Goal: Information Seeking & Learning: Check status

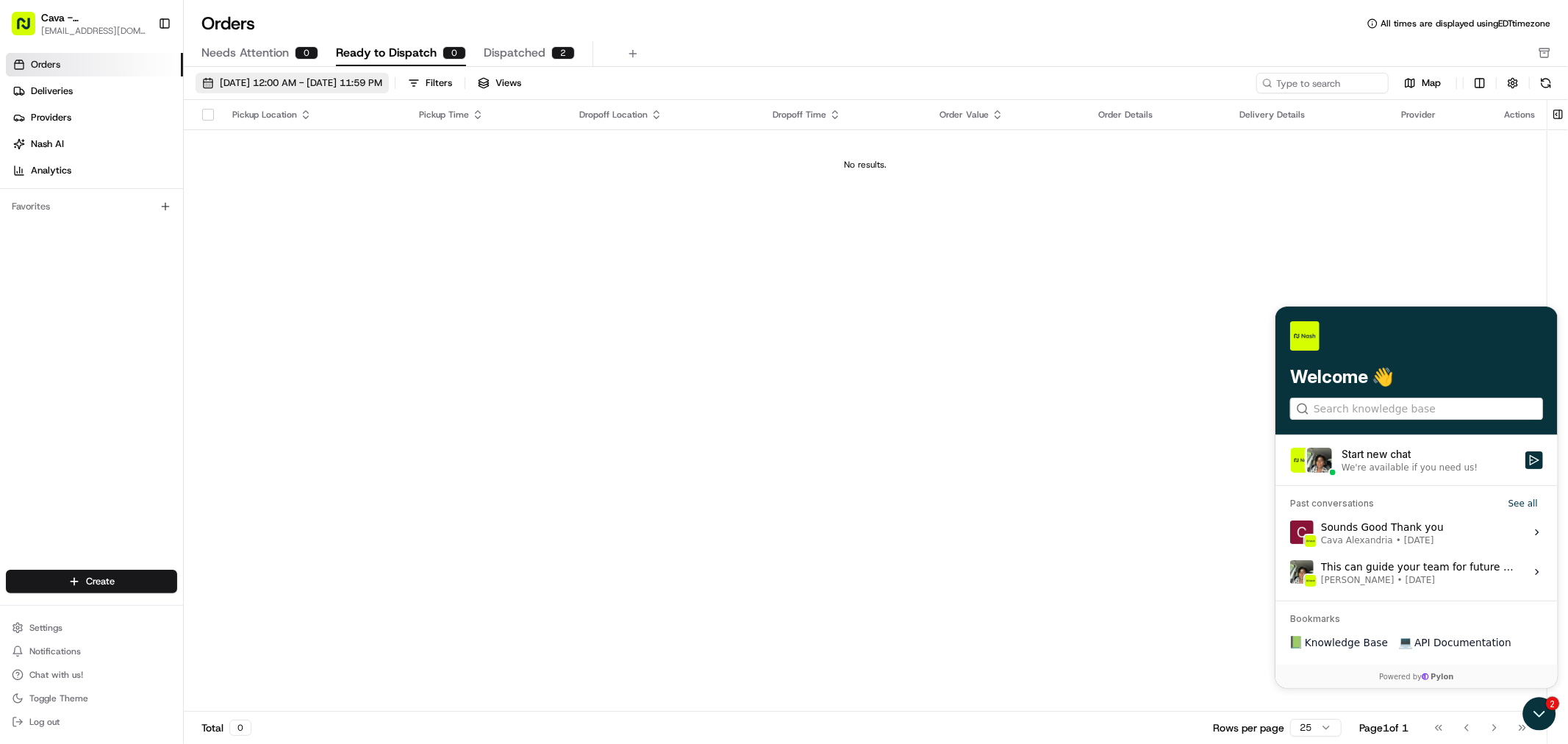
click at [382, 84] on span "[DATE] 12:00 AM - [DATE] 11:59 PM" at bounding box center [300, 83] width 163 height 13
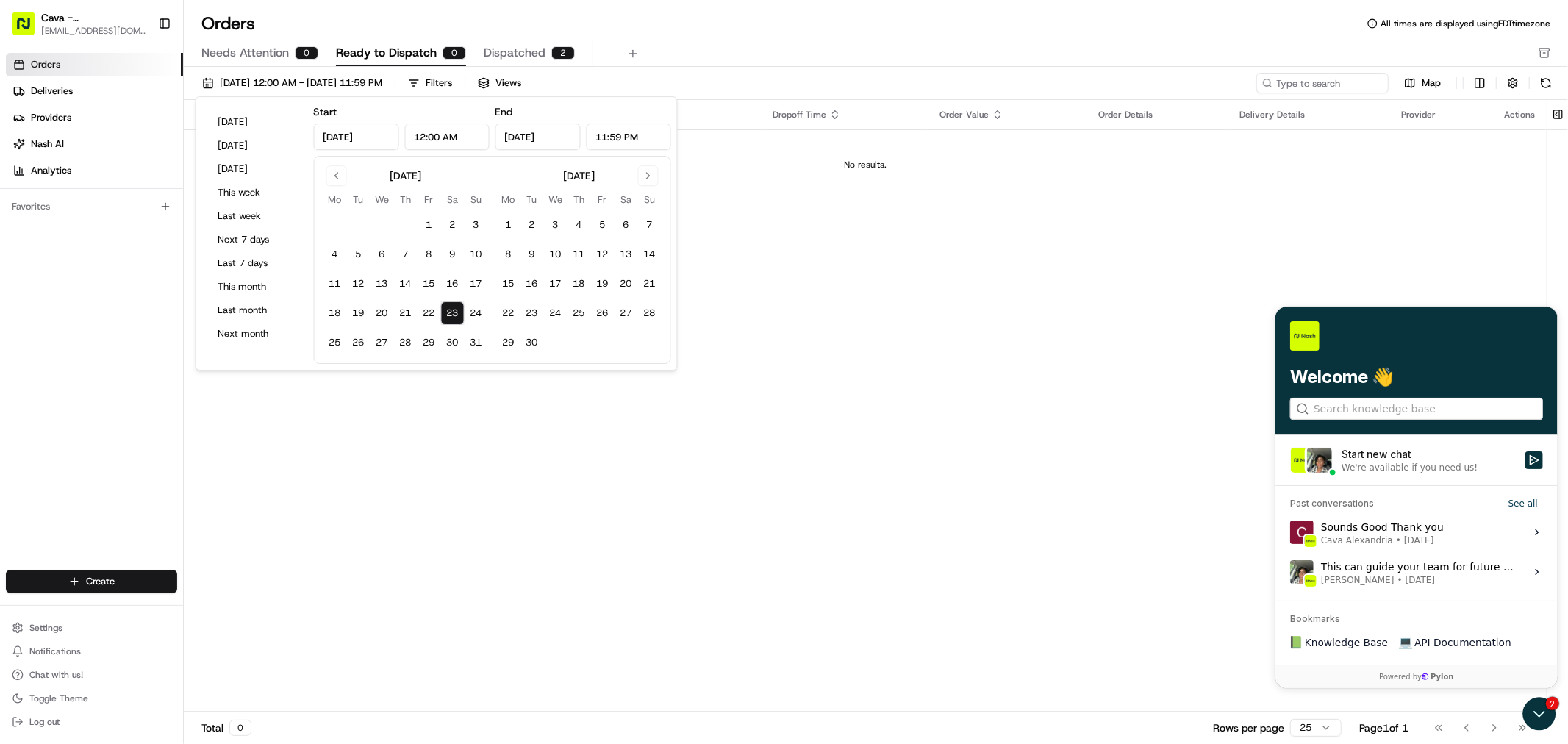
click at [456, 313] on button "23" at bounding box center [452, 313] width 23 height 23
click at [888, 294] on div "Pickup Location Pickup Time Dropoff Location Dropoff Time Order Value Order Det…" at bounding box center [865, 405] width 1363 height 612
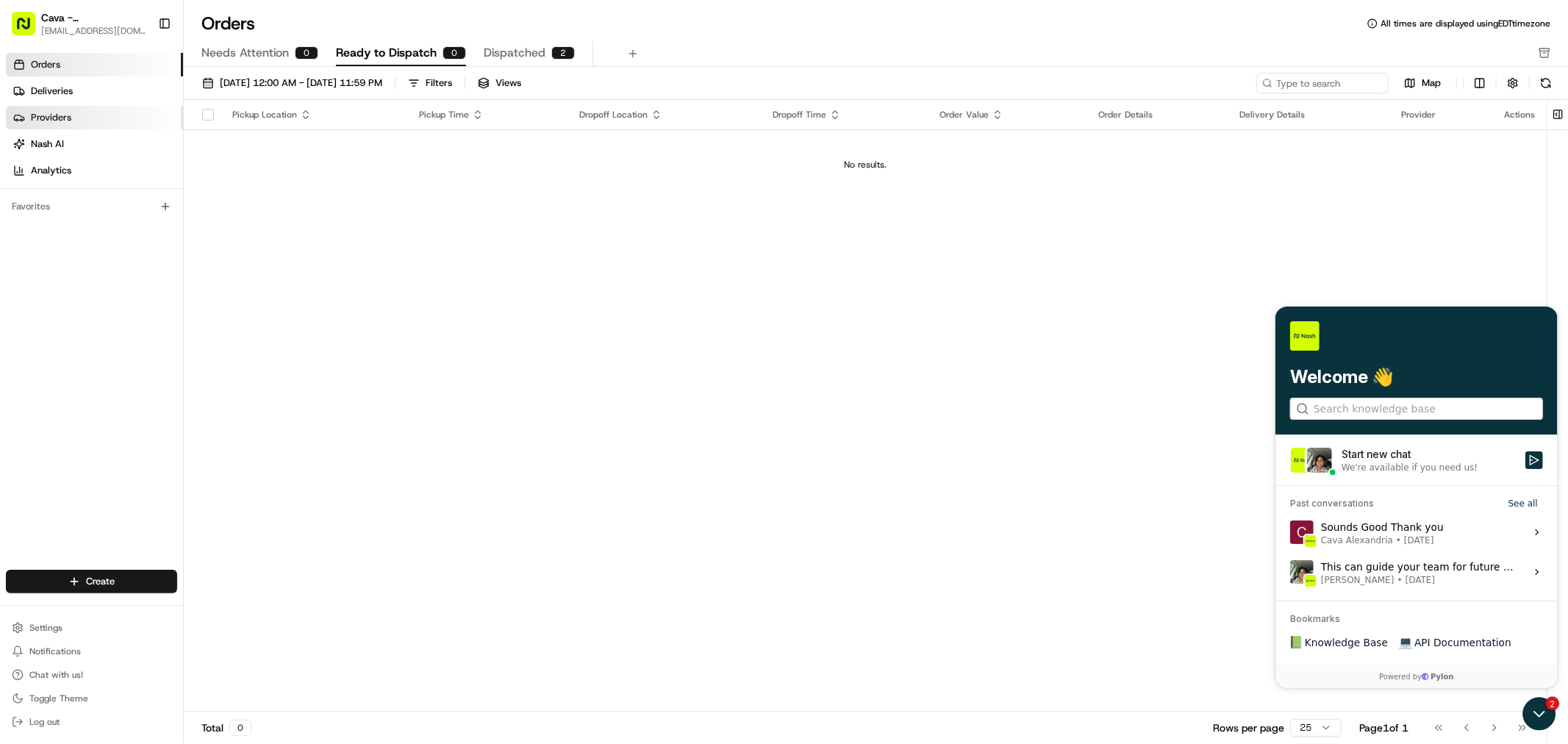
click at [77, 108] on link "Providers" at bounding box center [94, 117] width 177 height 23
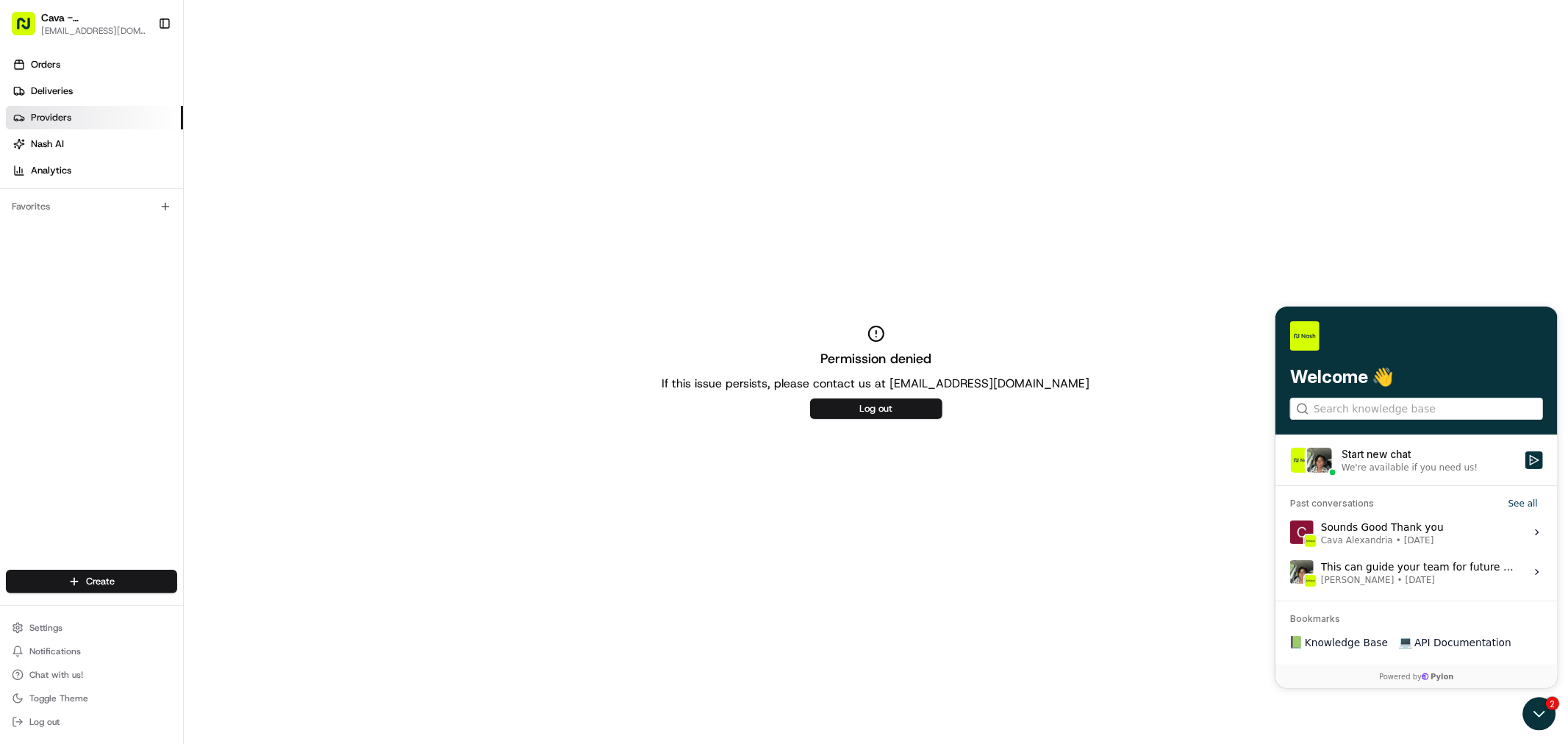
click at [67, 103] on ul "Orders Deliveries Providers [PERSON_NAME] Analytics" at bounding box center [94, 118] width 177 height 130
click at [76, 98] on link "Deliveries" at bounding box center [94, 91] width 177 height 23
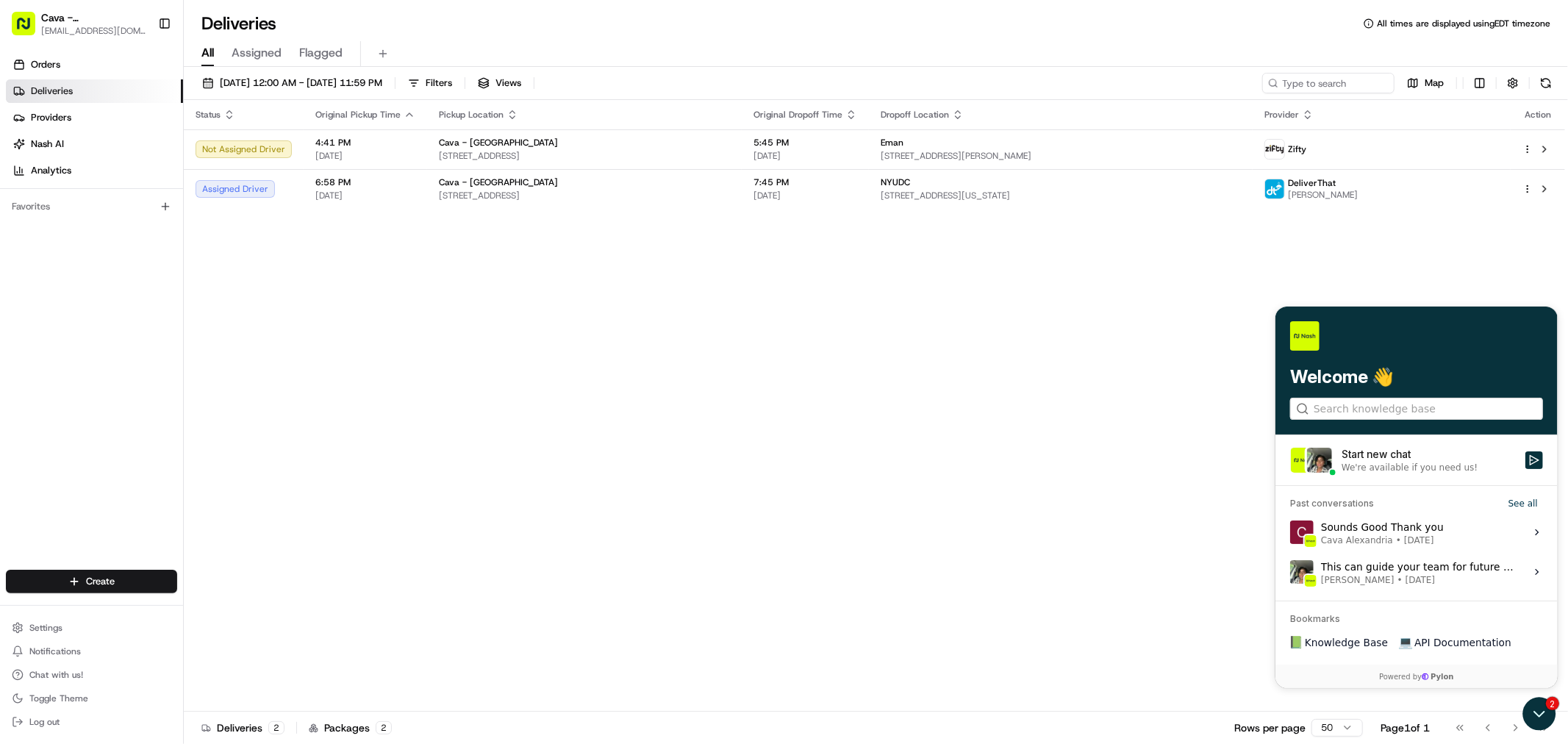
click at [461, 372] on div "Status Original Pickup Time Pickup Location Original Dropoff Time Dropoff Locat…" at bounding box center [875, 405] width 1381 height 612
click at [513, 261] on div "Status Original Pickup Time Pickup Location Original Dropoff Time Dropoff Locat…" at bounding box center [875, 405] width 1381 height 612
click at [1427, 283] on div "Status Original Pickup Time Pickup Location Original Dropoff Time Dropoff Locat…" at bounding box center [875, 405] width 1381 height 612
click at [1389, 332] on div at bounding box center [1416, 335] width 253 height 29
click at [269, 52] on span "Assigned" at bounding box center [257, 53] width 50 height 18
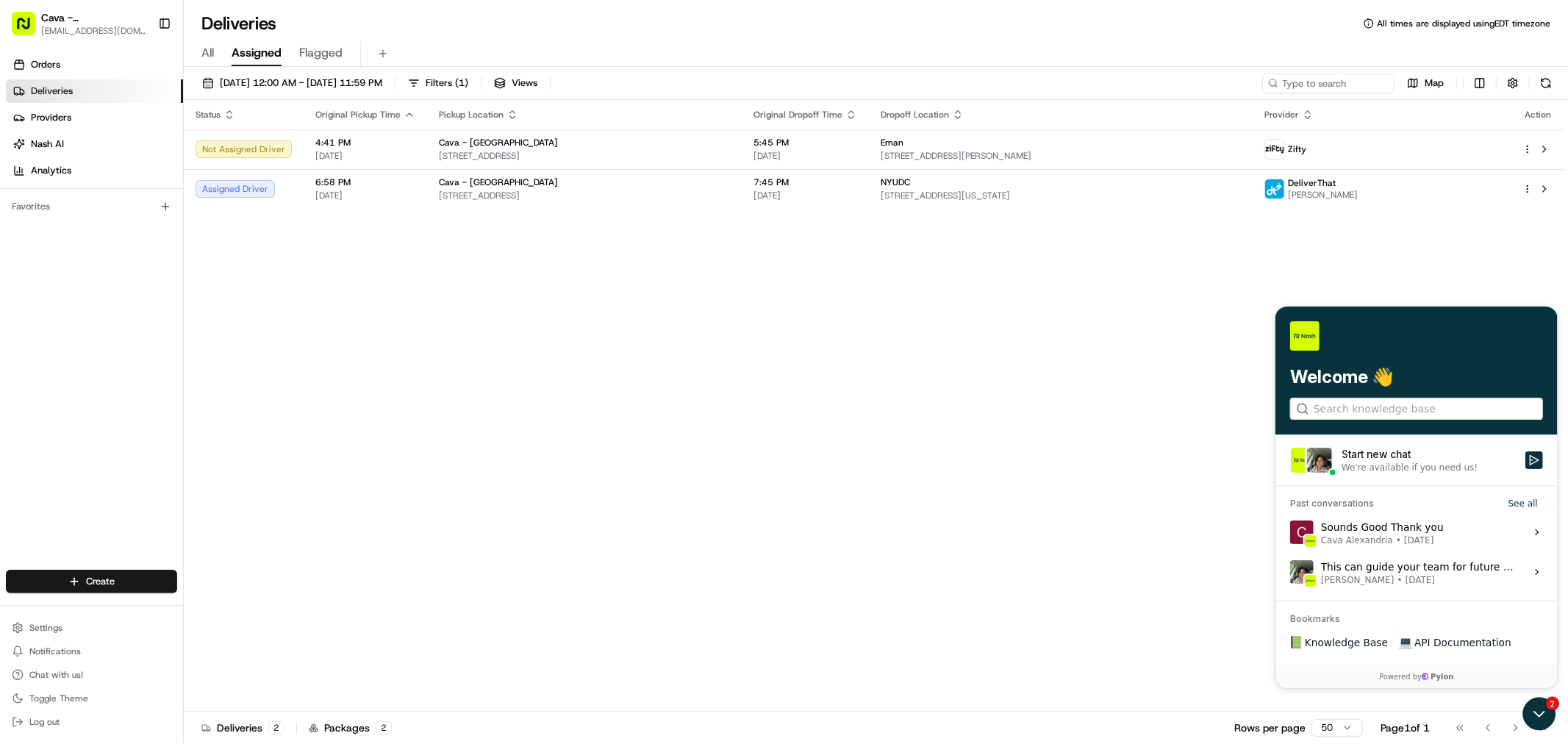
click at [212, 45] on span "All" at bounding box center [208, 53] width 12 height 18
click at [259, 84] on span "[DATE] 12:00 AM - [DATE] 11:59 PM" at bounding box center [300, 83] width 163 height 13
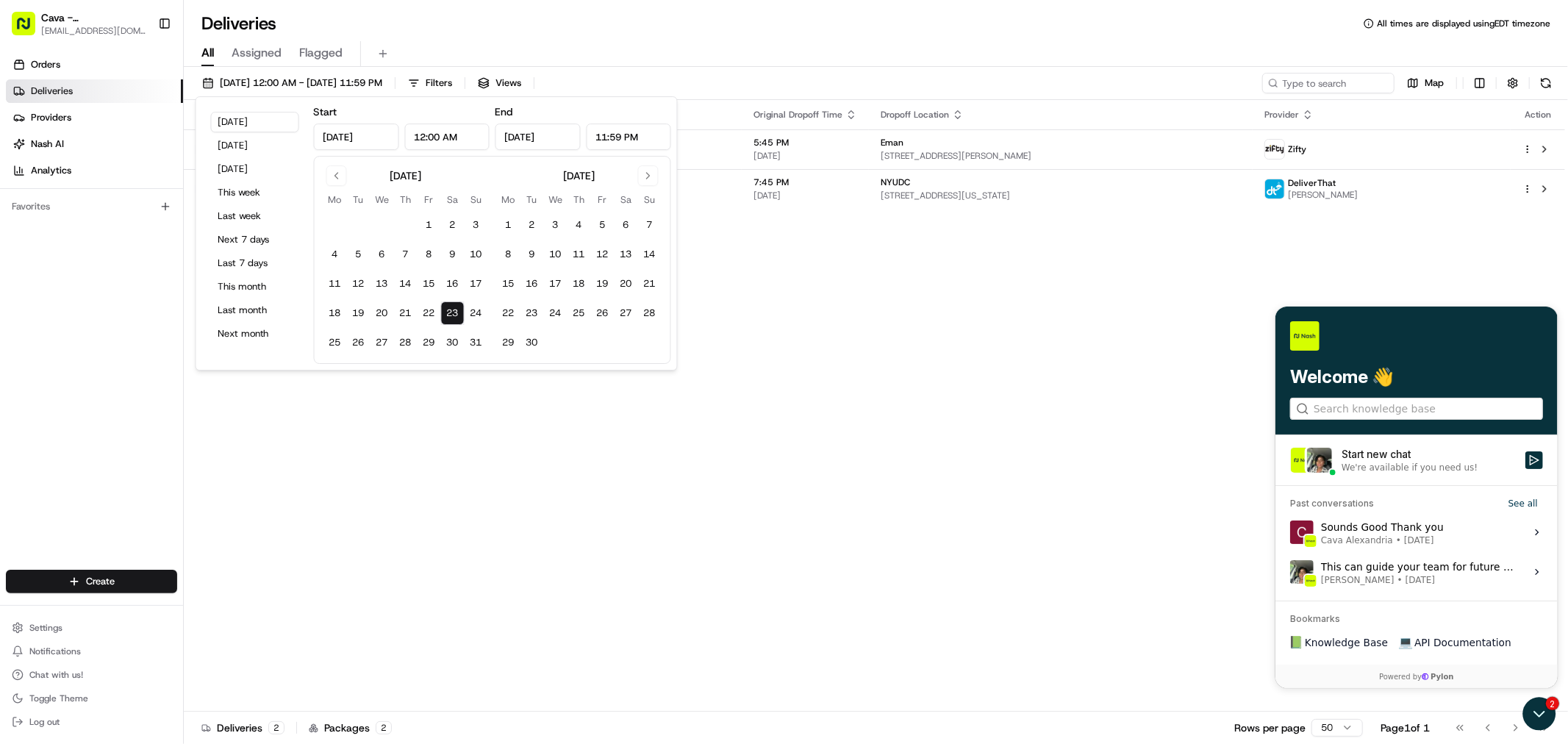
click at [445, 314] on button "23" at bounding box center [452, 313] width 23 height 23
click at [724, 322] on div "Status Original Pickup Time Pickup Location Original Dropoff Time Dropoff Locat…" at bounding box center [875, 405] width 1381 height 612
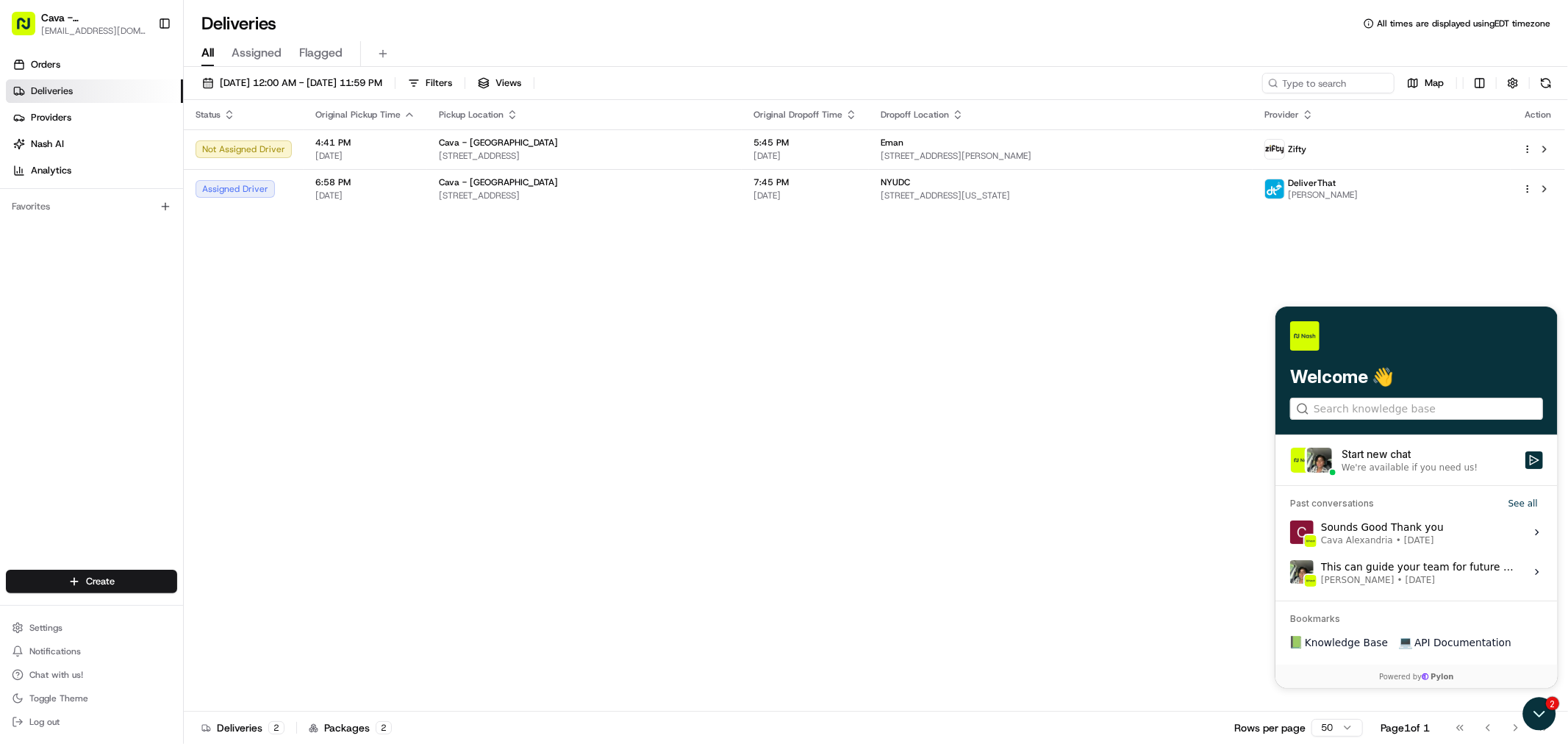
click at [1406, 330] on div at bounding box center [1416, 335] width 253 height 29
click at [1540, 717] on icon "Open customer support" at bounding box center [1538, 713] width 36 height 36
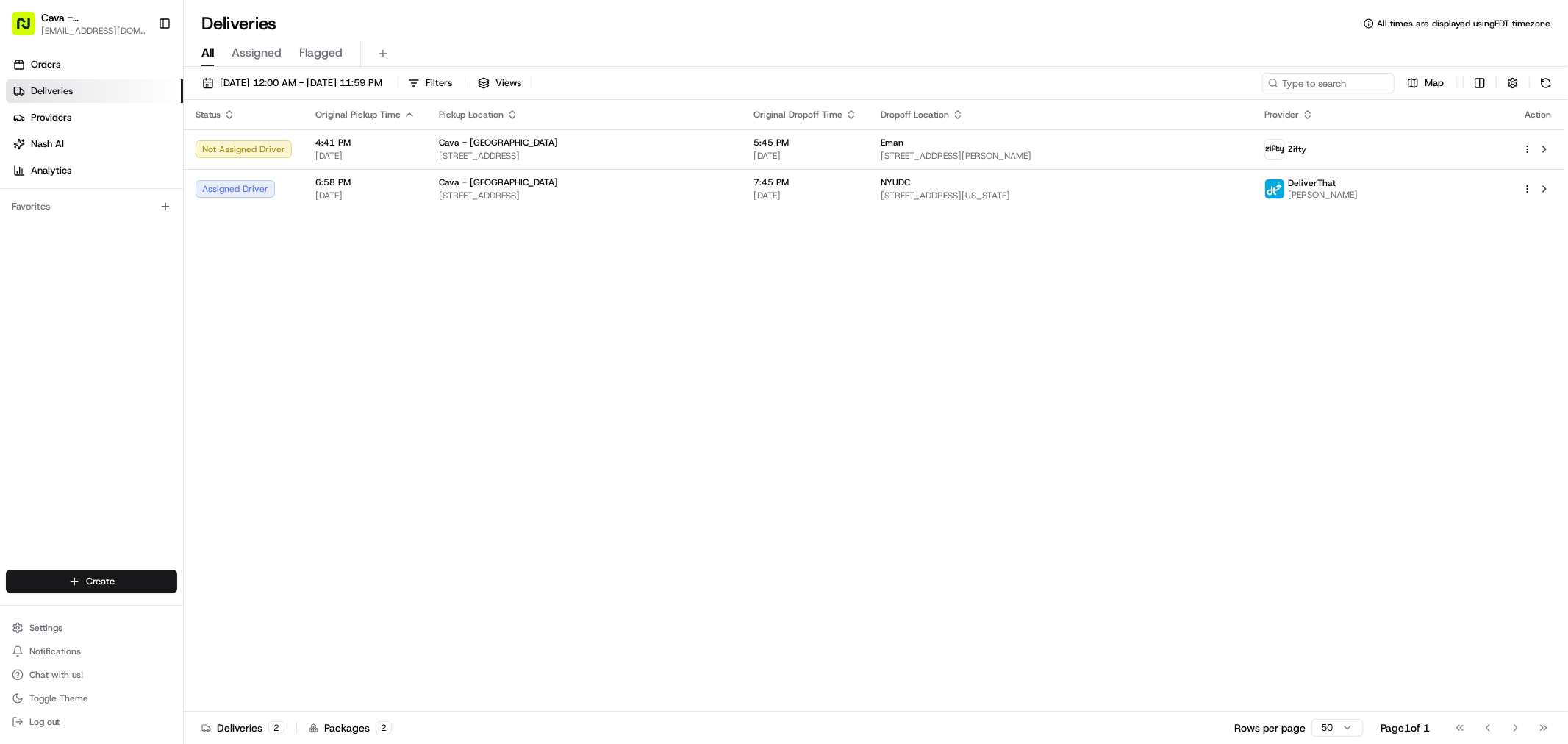
click at [1539, 60] on div "All Assigned Flagged" at bounding box center [876, 53] width 1384 height 26
click at [283, 53] on div "All Assigned Flagged" at bounding box center [876, 53] width 1384 height 26
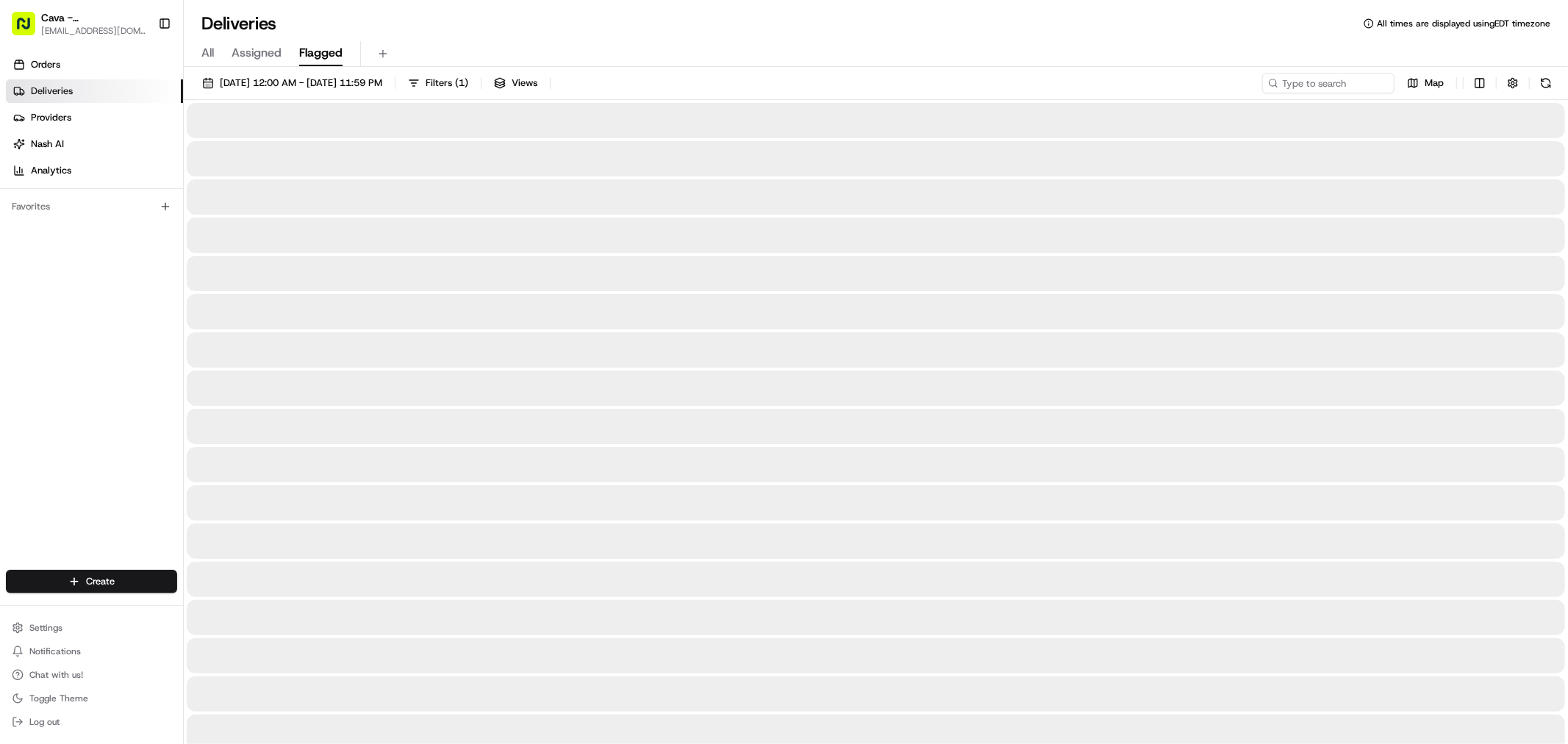
click at [324, 44] on span "Flagged" at bounding box center [321, 53] width 44 height 18
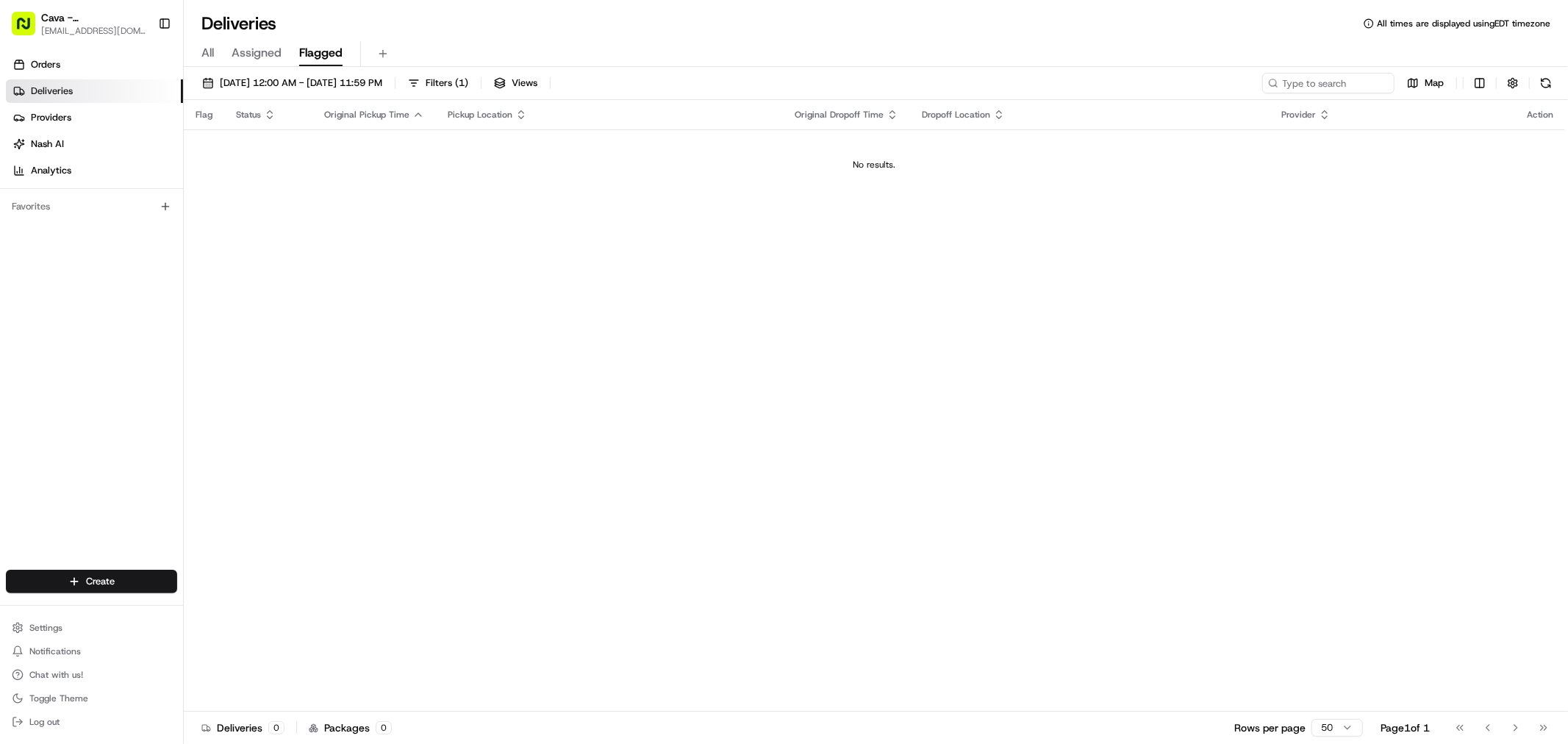
click at [219, 48] on div "All Assigned Flagged" at bounding box center [876, 53] width 1384 height 26
click at [188, 49] on div "All Assigned Flagged" at bounding box center [876, 53] width 1384 height 26
click at [202, 52] on span "All" at bounding box center [208, 53] width 12 height 18
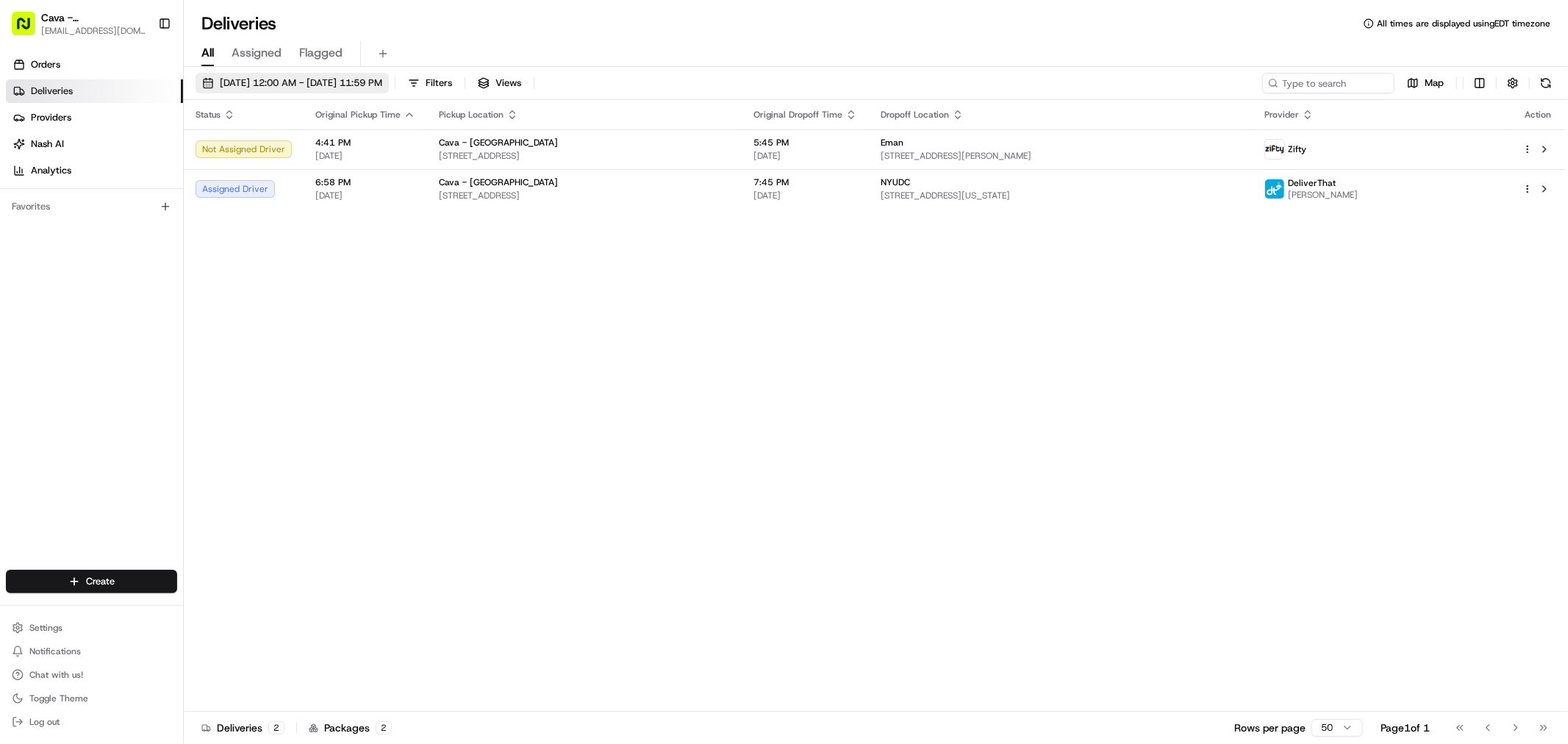
click at [382, 83] on span "[DATE] 12:00 AM - [DATE] 11:59 PM" at bounding box center [300, 83] width 163 height 13
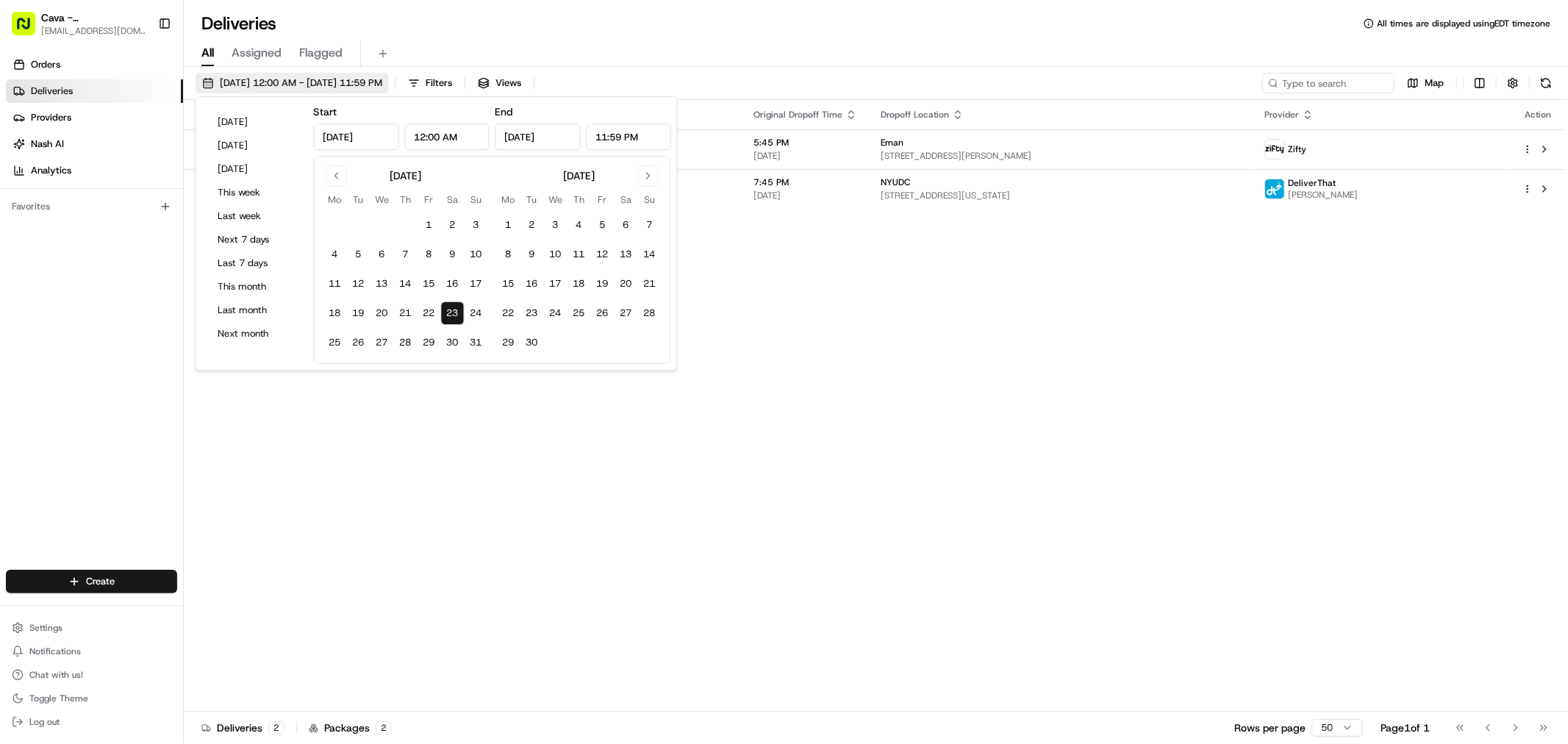
click at [382, 83] on span "[DATE] 12:00 AM - [DATE] 11:59 PM" at bounding box center [300, 83] width 163 height 13
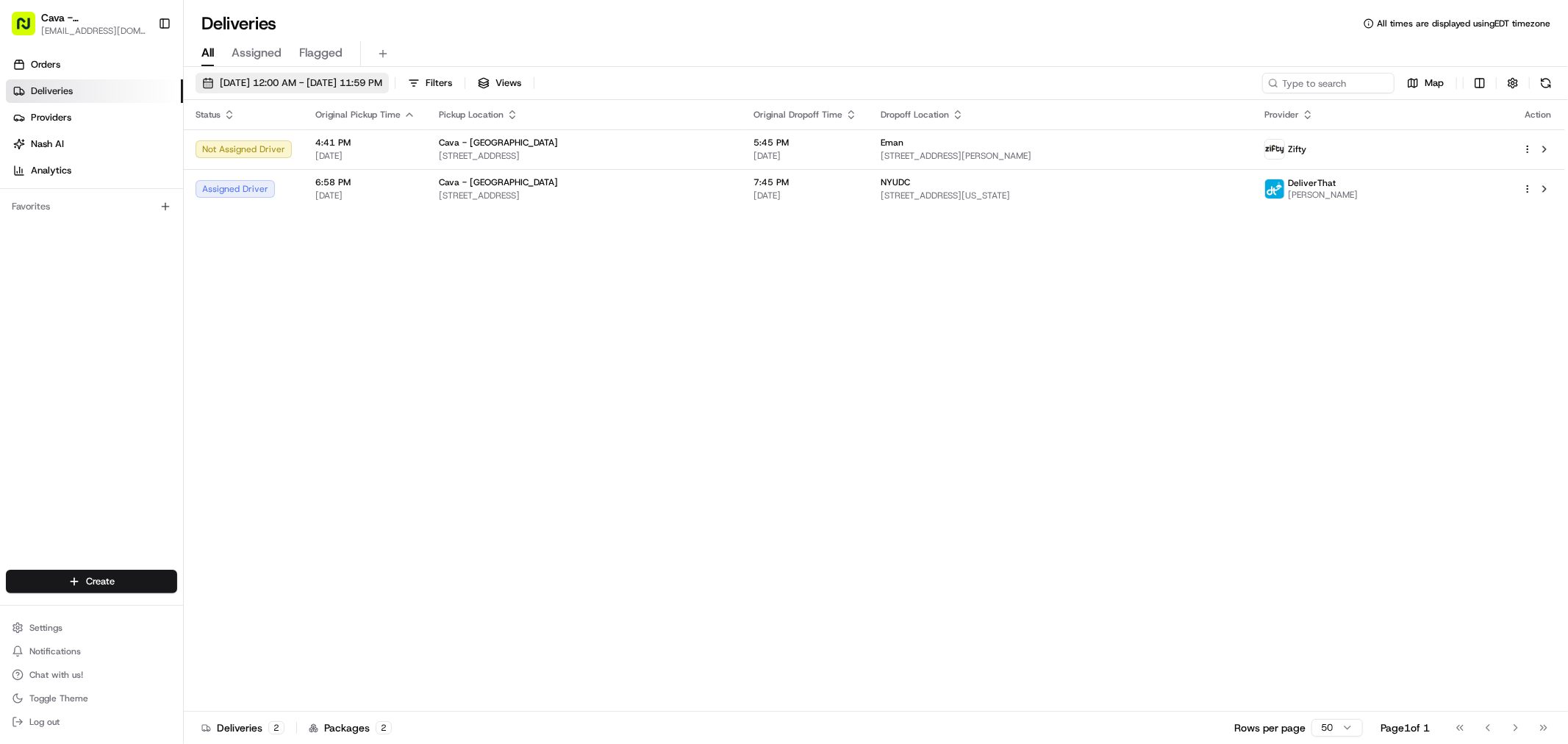
click at [382, 83] on span "[DATE] 12:00 AM - [DATE] 11:59 PM" at bounding box center [300, 83] width 163 height 13
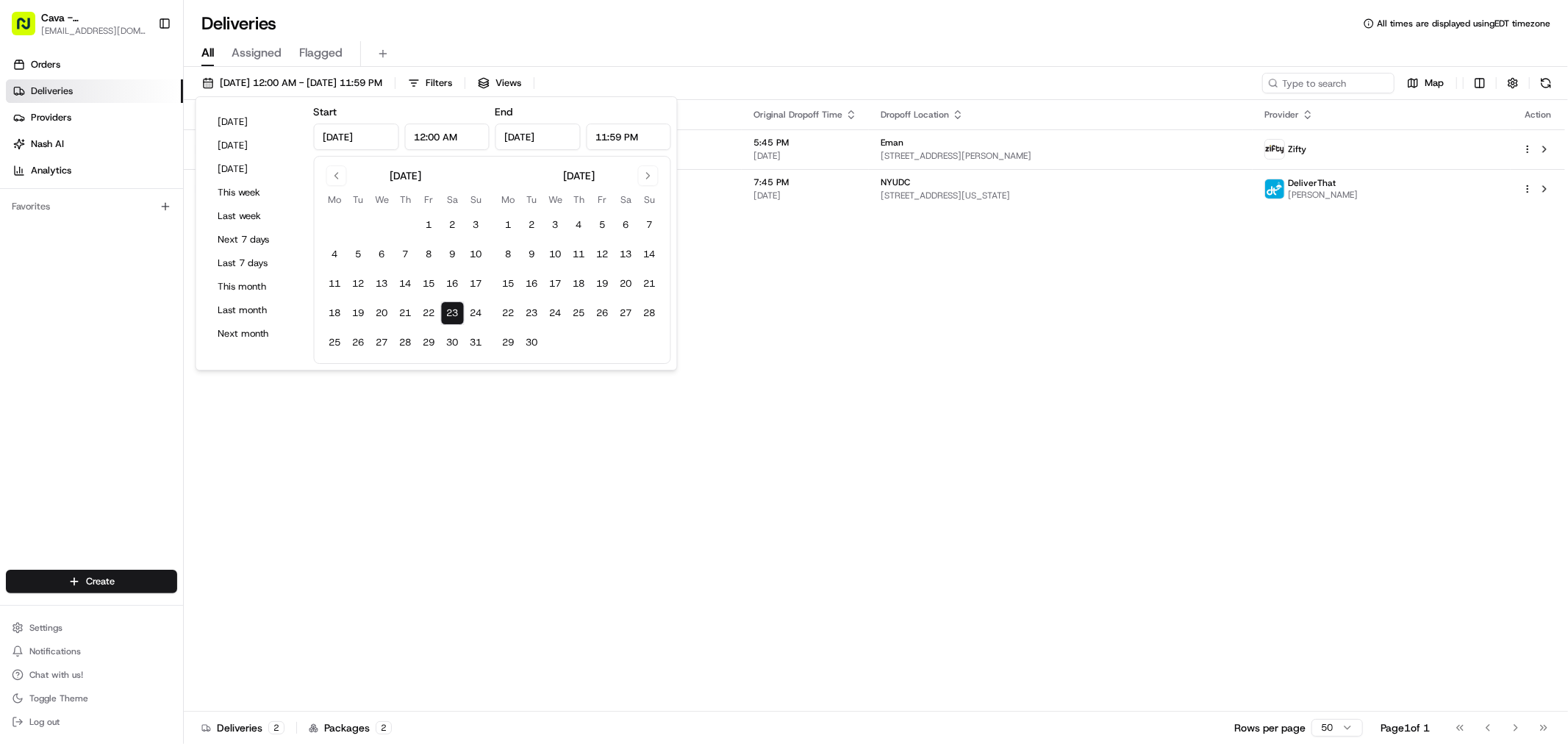
click at [451, 313] on button "23" at bounding box center [452, 313] width 23 height 23
click at [427, 313] on button "22" at bounding box center [429, 313] width 23 height 23
type input "[DATE]"
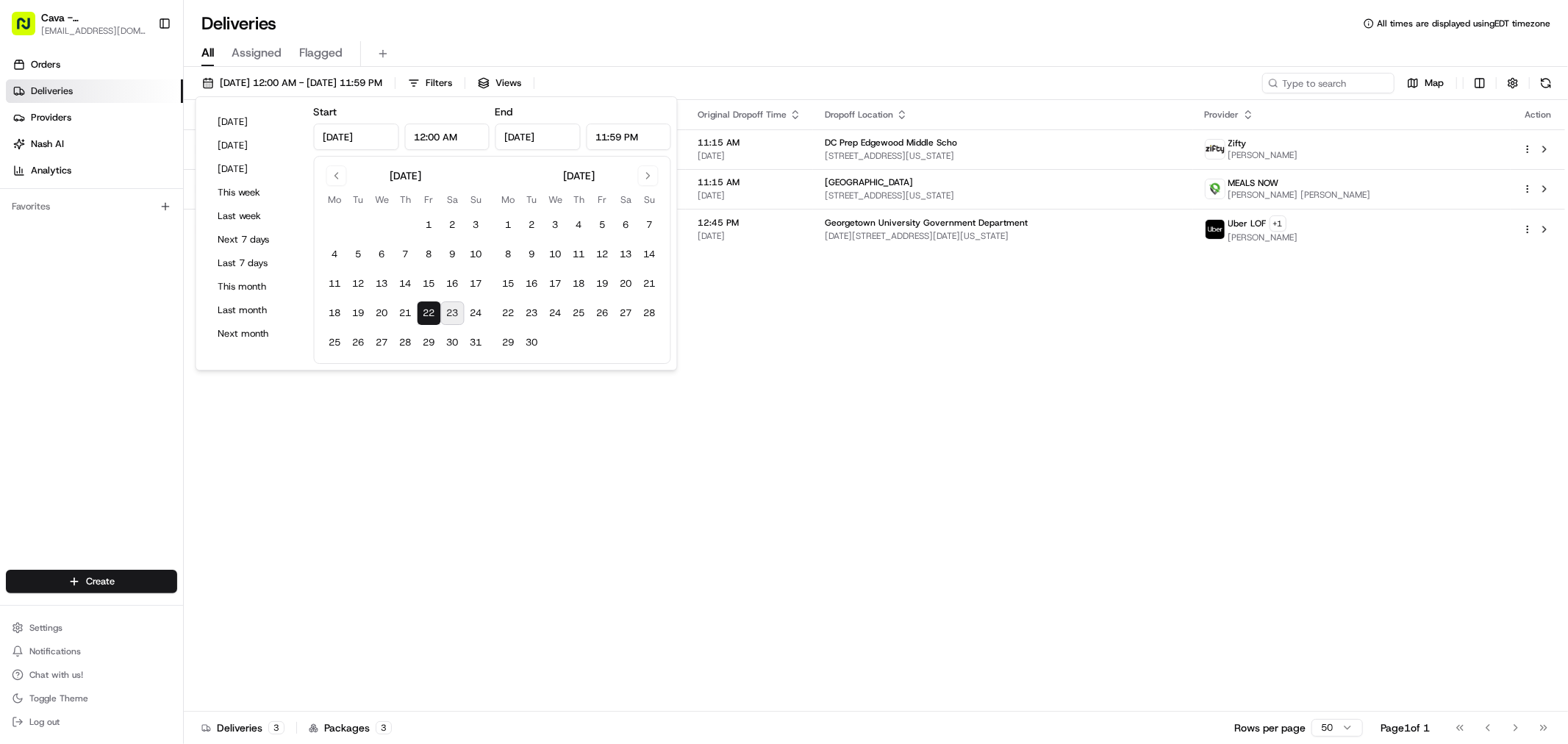
click at [450, 315] on button "23" at bounding box center [452, 313] width 23 height 23
type input "[DATE]"
click at [1050, 388] on div "Status Original Pickup Time Pickup Location Original Dropoff Time Dropoff Locat…" at bounding box center [875, 405] width 1381 height 612
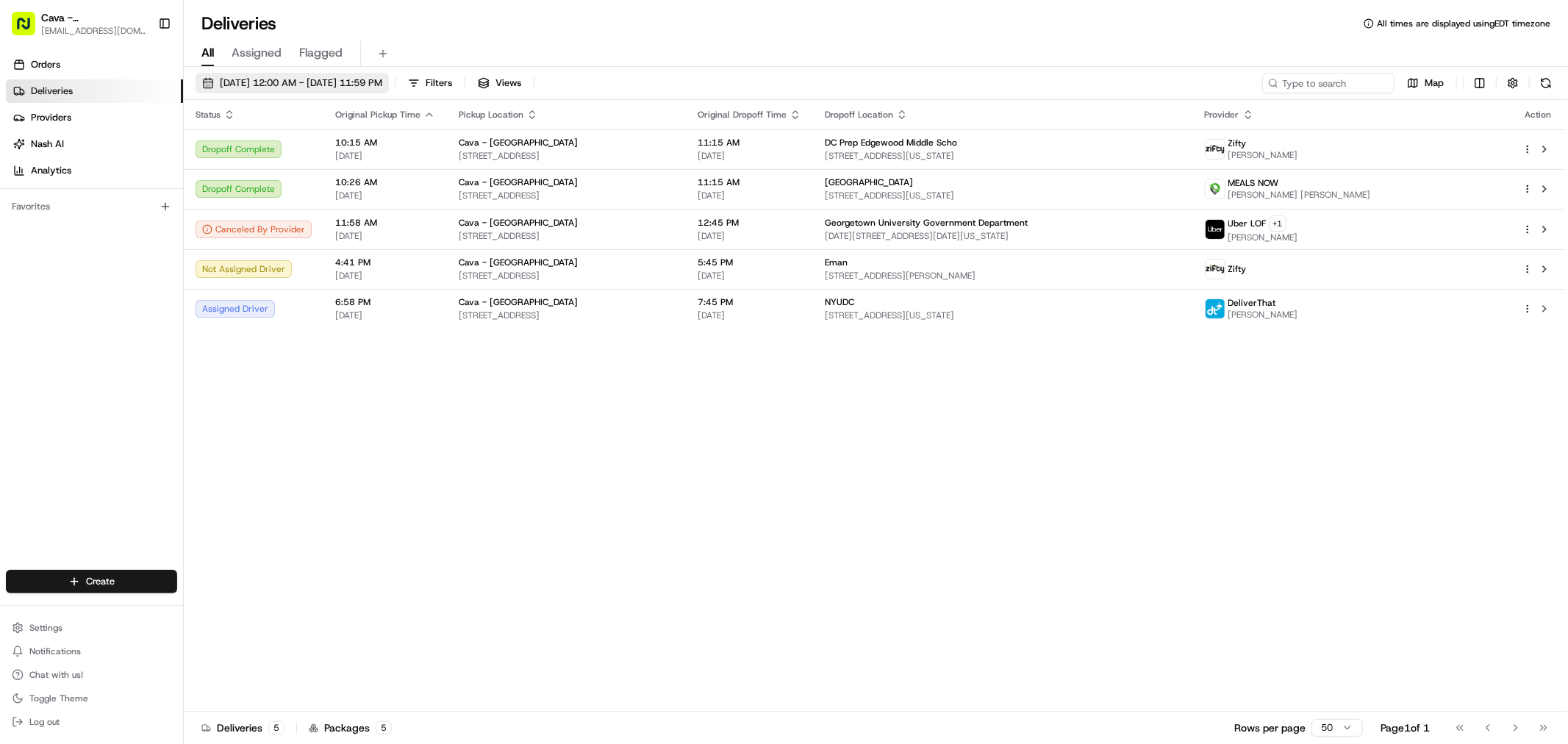
click at [281, 82] on span "[DATE] 12:00 AM - [DATE] 11:59 PM" at bounding box center [300, 83] width 163 height 13
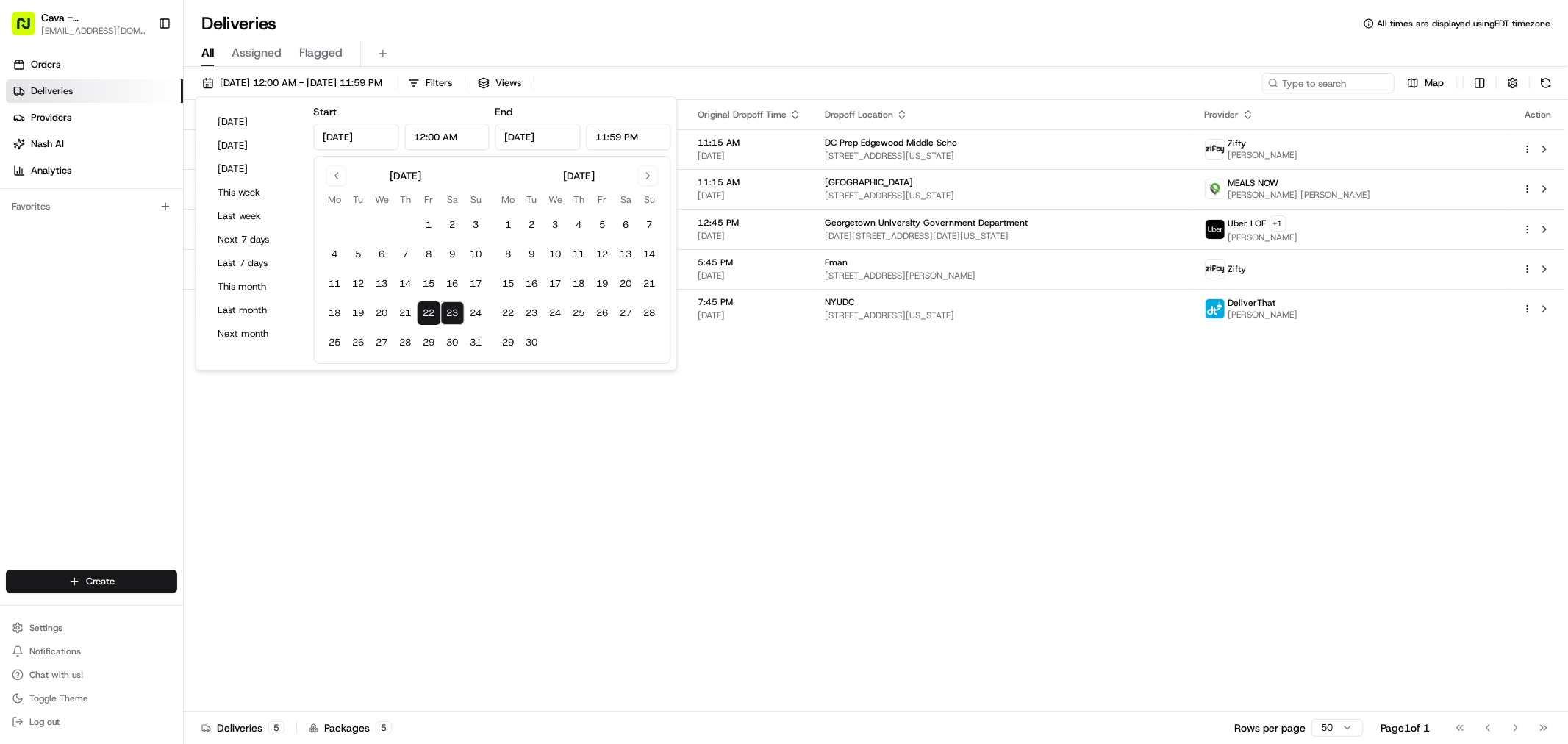
click at [451, 317] on button "23" at bounding box center [452, 313] width 23 height 23
type input "[DATE]"
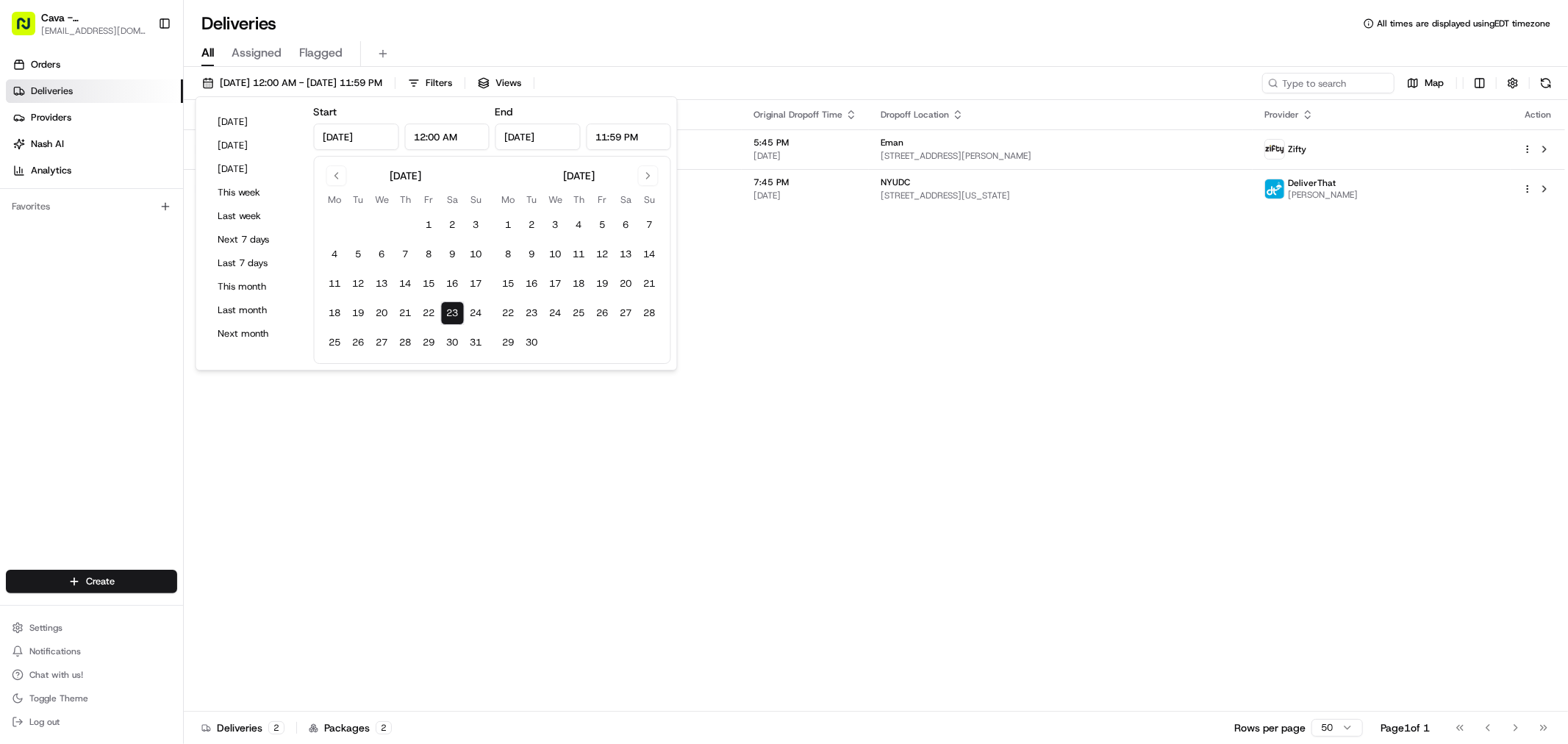
click at [796, 54] on div "All Assigned Flagged" at bounding box center [876, 53] width 1384 height 26
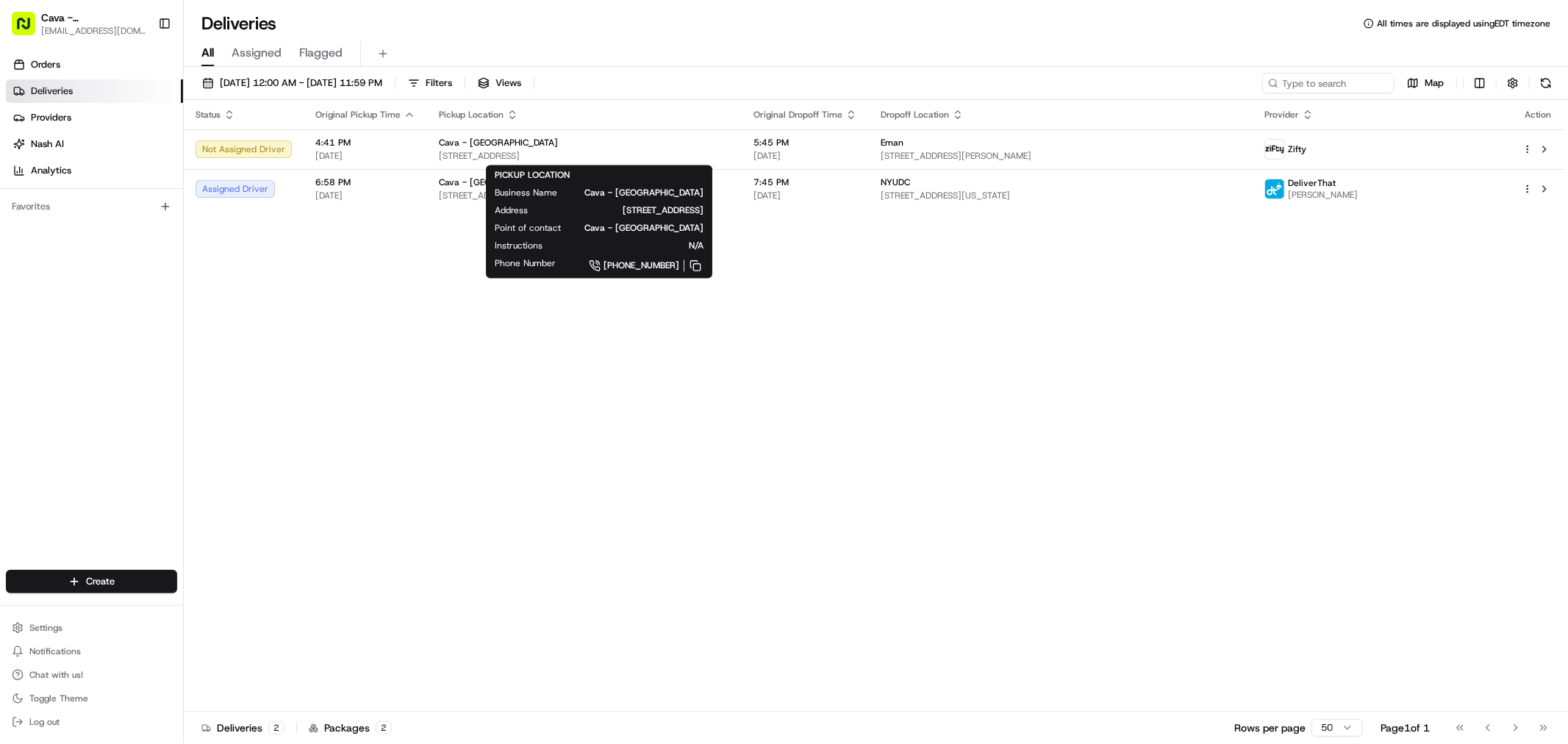
click at [1436, 457] on div "Status Original Pickup Time Pickup Location Original Dropoff Time Dropoff Locat…" at bounding box center [875, 405] width 1381 height 612
